Goal: Check status: Check status

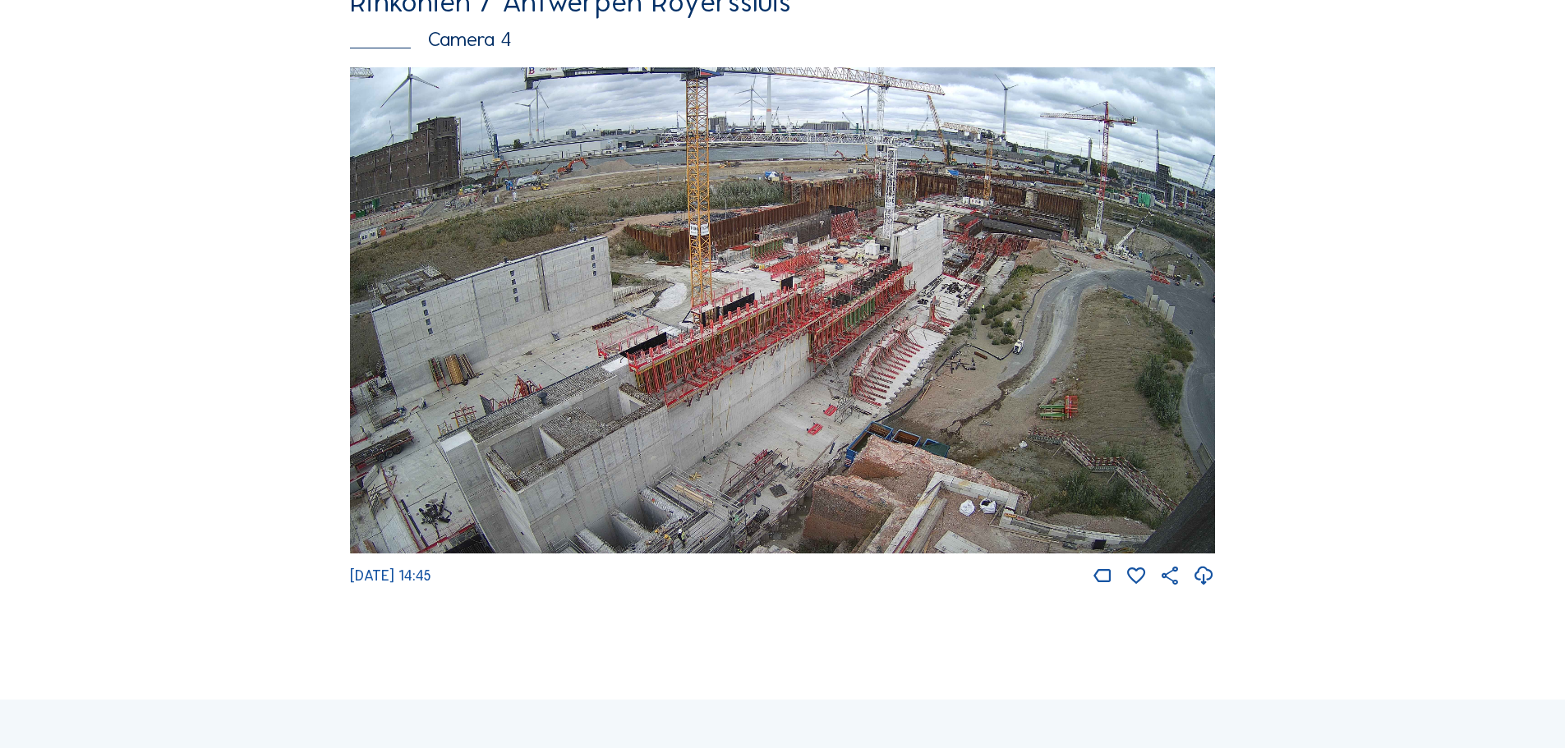
scroll to position [2813, 0]
click at [882, 352] on img at bounding box center [782, 310] width 865 height 487
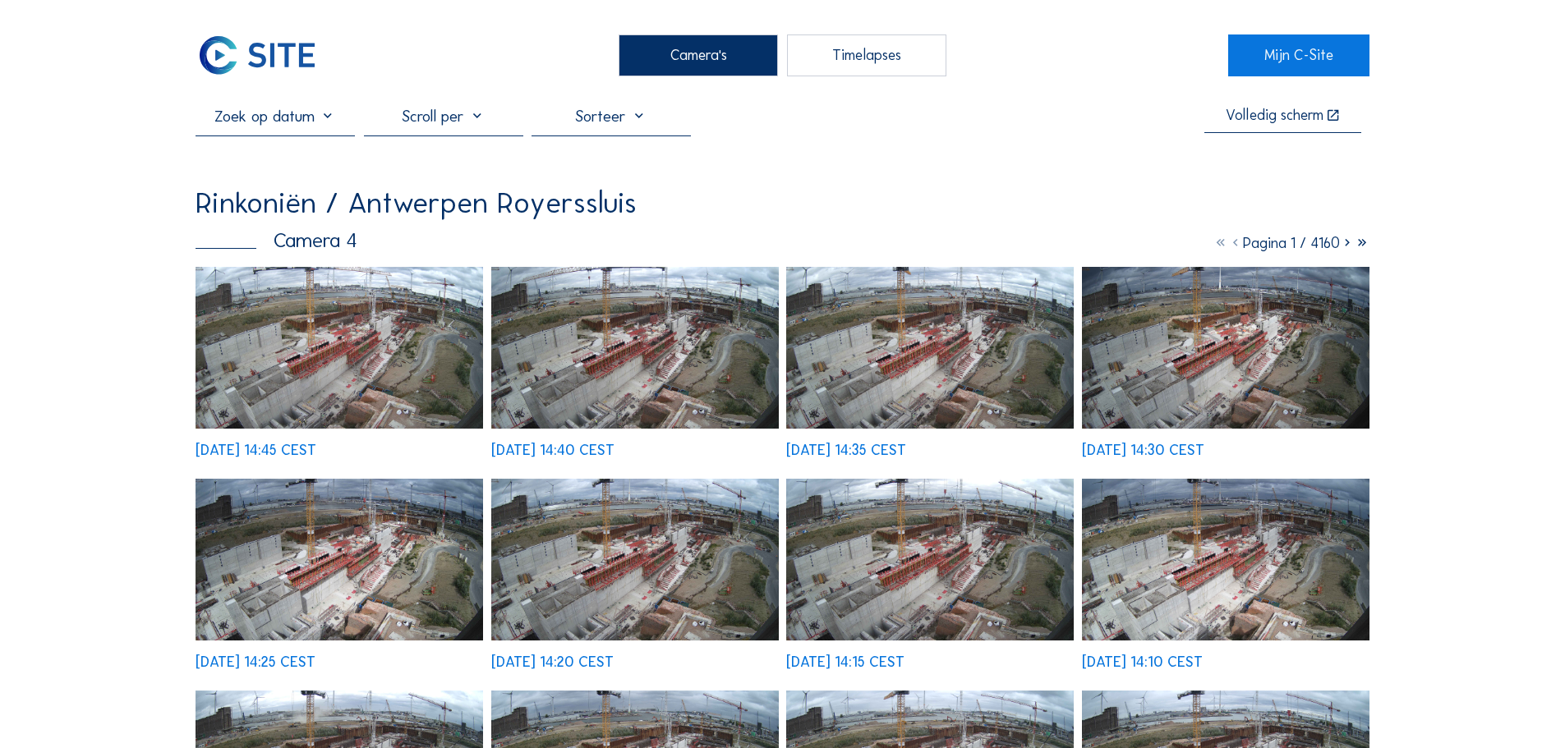
click at [336, 341] on img at bounding box center [338, 348] width 287 height 162
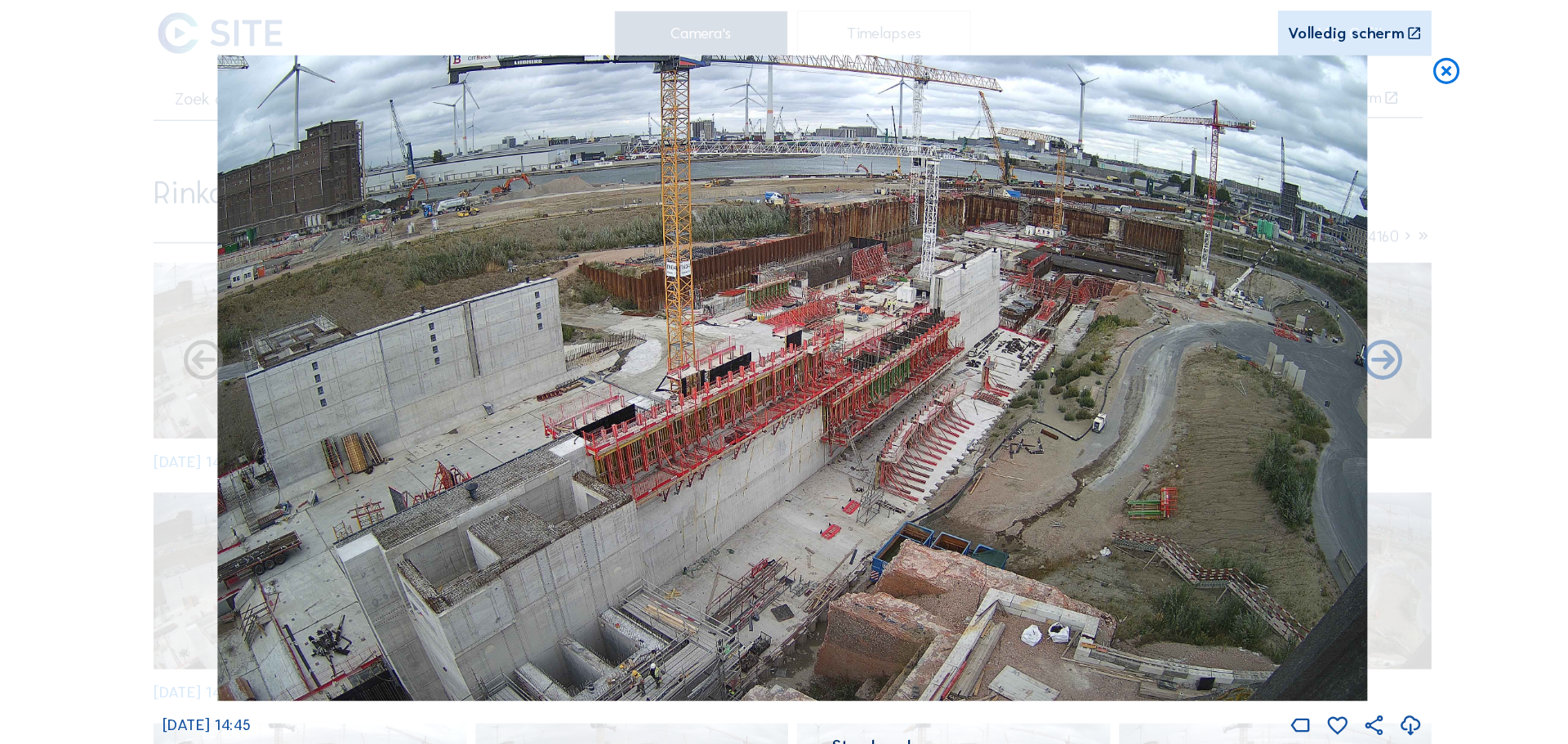
click at [1384, 90] on icon at bounding box center [1387, 91] width 30 height 30
